Goal: Information Seeking & Learning: Learn about a topic

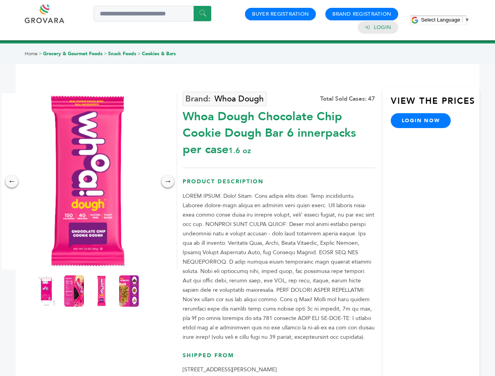
click at [445, 20] on span "Select Language" at bounding box center [440, 20] width 39 height 6
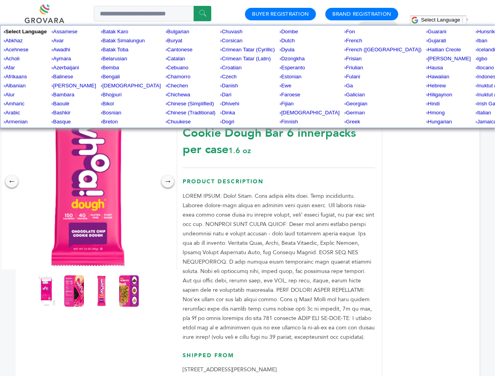
click at [88, 181] on img at bounding box center [88, 181] width 176 height 176
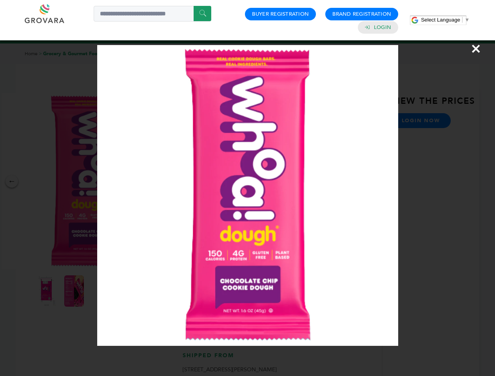
click at [12, 181] on div "×" at bounding box center [247, 188] width 495 height 376
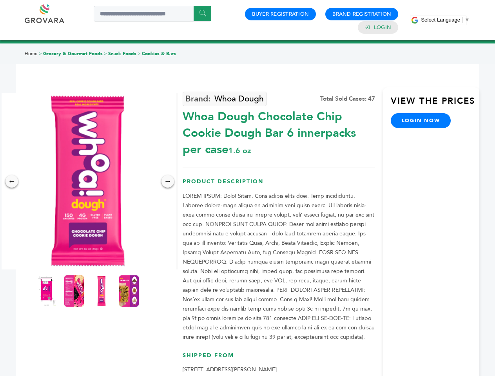
click at [168, 181] on div "→" at bounding box center [167, 181] width 13 height 13
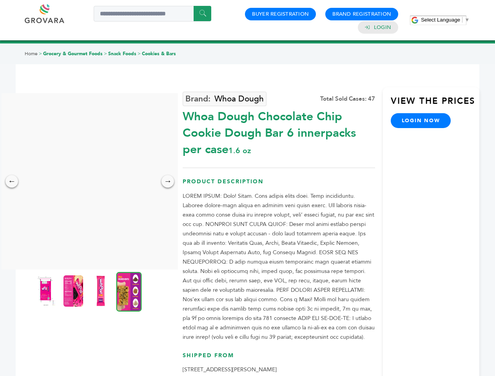
click at [47, 291] on img at bounding box center [46, 291] width 20 height 31
click at [0, 0] on div "×" at bounding box center [0, 0] width 0 height 0
click at [102, 291] on img at bounding box center [101, 291] width 20 height 31
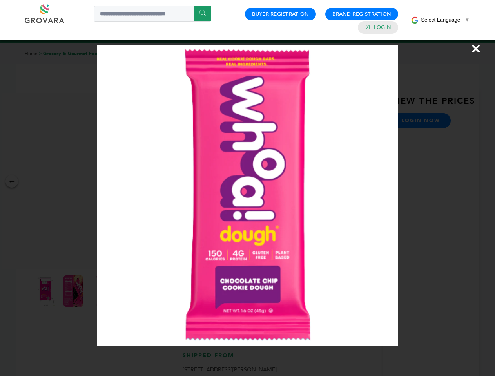
click at [129, 291] on div "×" at bounding box center [247, 188] width 495 height 376
